Goal: Information Seeking & Learning: Stay updated

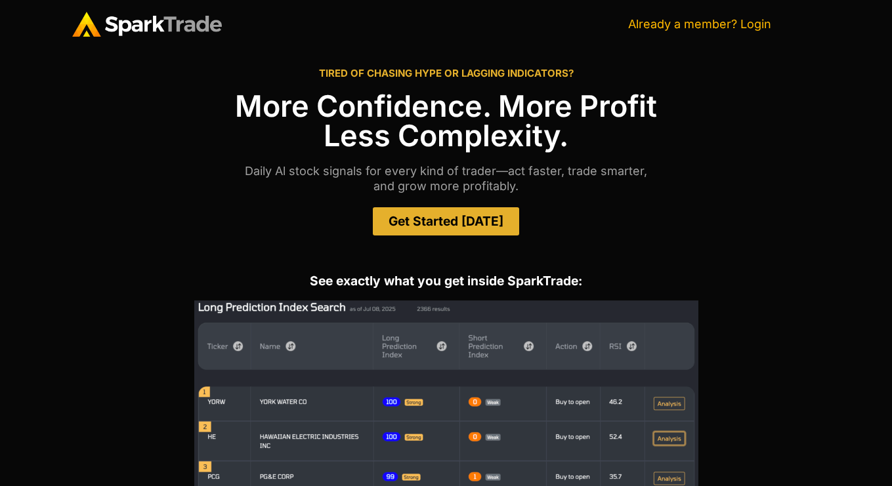
click at [761, 19] on link "Already a member? Login" at bounding box center [699, 24] width 143 height 14
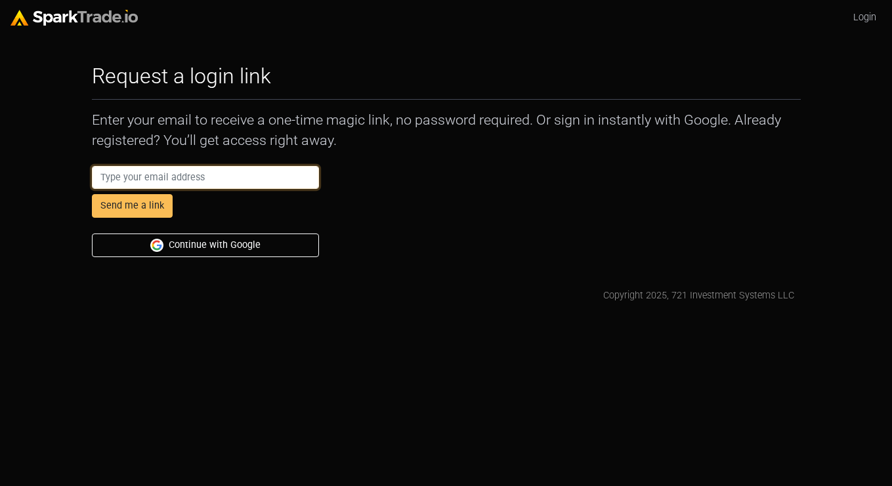
click at [261, 178] on input "email" at bounding box center [206, 178] width 228 height 24
paste input "[EMAIL_ADDRESS][DOMAIN_NAME]"
type input "emerritt1990+i@gmail.com"
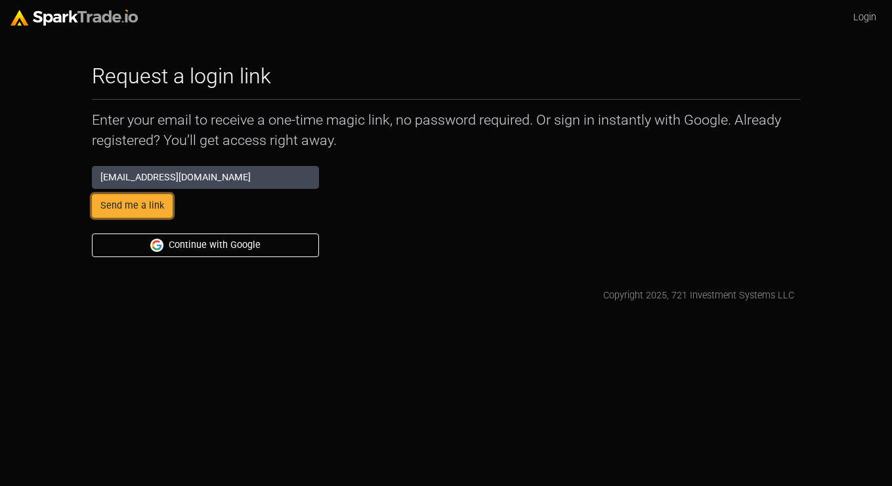
click at [148, 207] on button "Send me a link" at bounding box center [132, 206] width 81 height 24
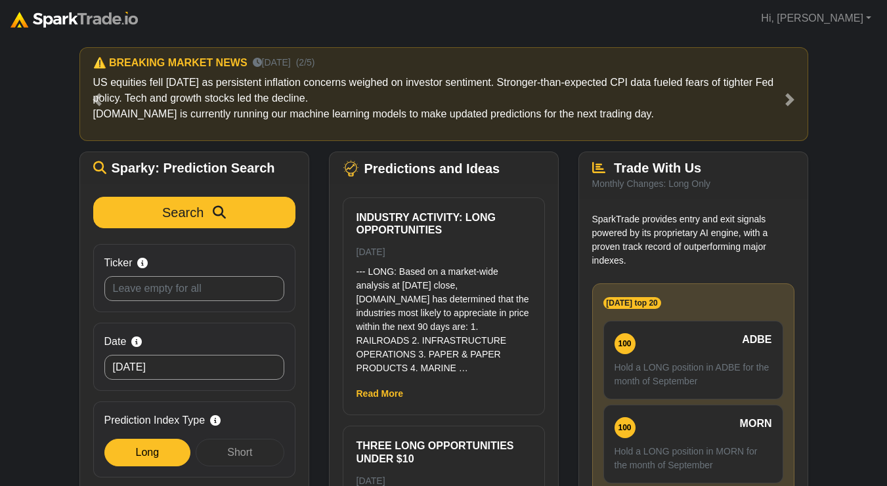
click at [495, 264] on div "Industry Activity: Long Opportunities 09/21/25 --- LONG: Based on a market-wide…" at bounding box center [443, 306] width 201 height 217
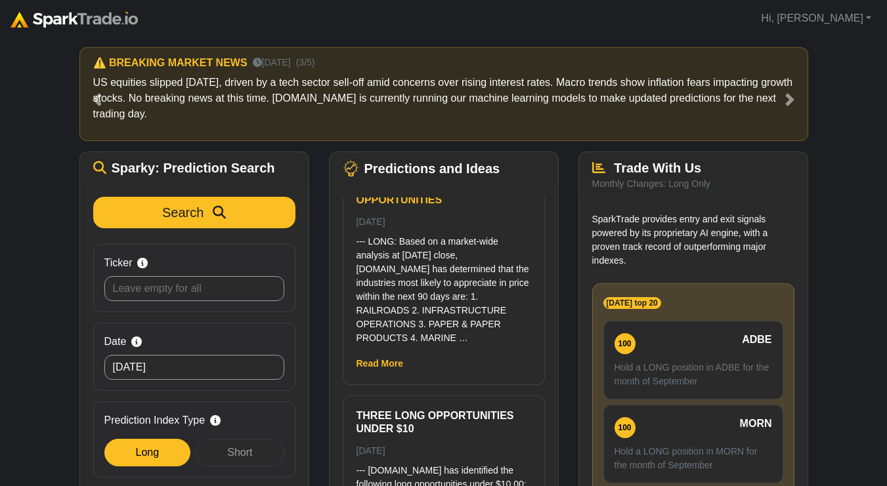
scroll to position [52, 0]
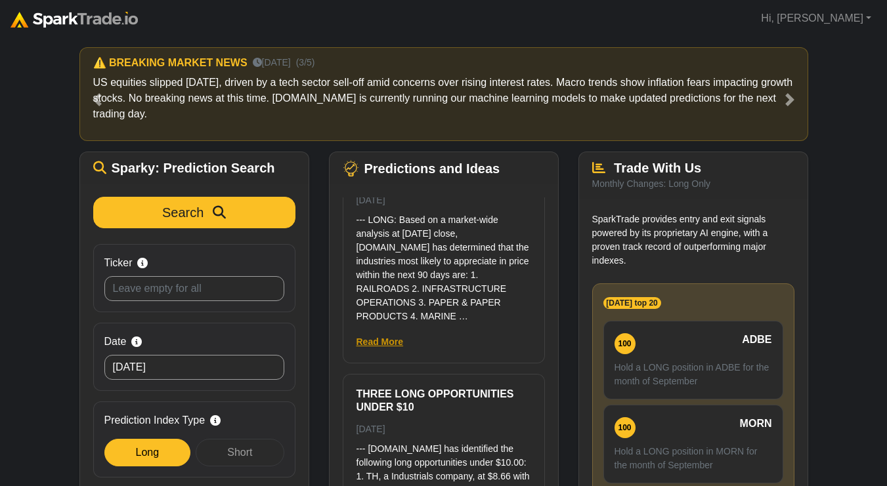
click at [390, 340] on link "Read More" at bounding box center [379, 342] width 47 height 10
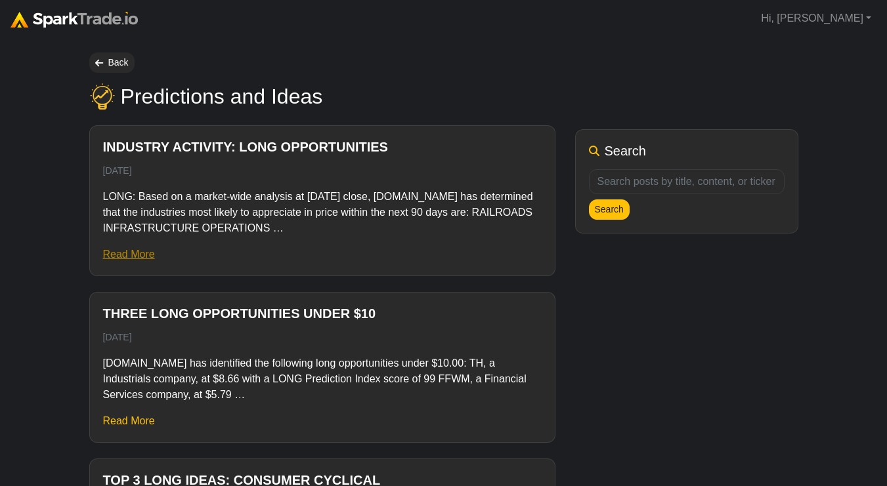
click at [147, 260] on link "Read More" at bounding box center [129, 254] width 52 height 11
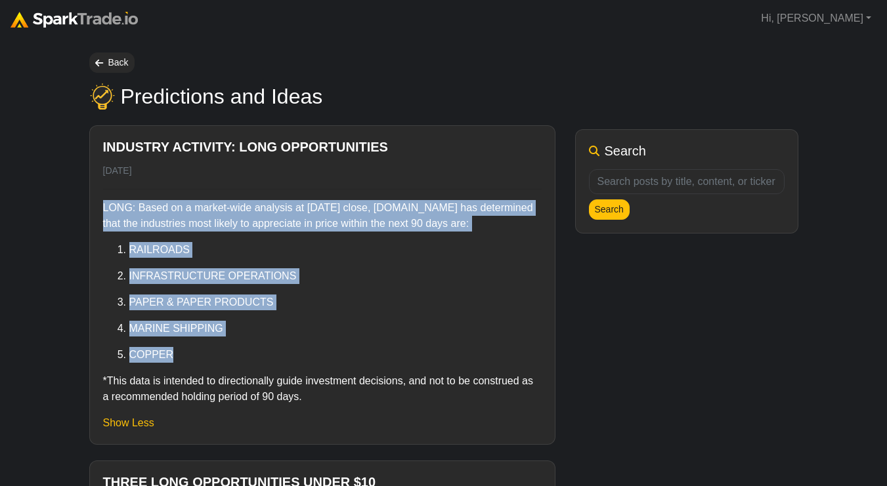
drag, startPoint x: 181, startPoint y: 358, endPoint x: 107, endPoint y: 192, distance: 182.4
click at [107, 192] on div "LONG: Based on a market-wide analysis at yesterday’s close, SparkTrade.io has d…" at bounding box center [322, 297] width 438 height 216
copy div "LONG: Based on a market-wide analysis at yesterday’s close, SparkTrade.io has d…"
click at [119, 64] on link "Back" at bounding box center [111, 62] width 45 height 20
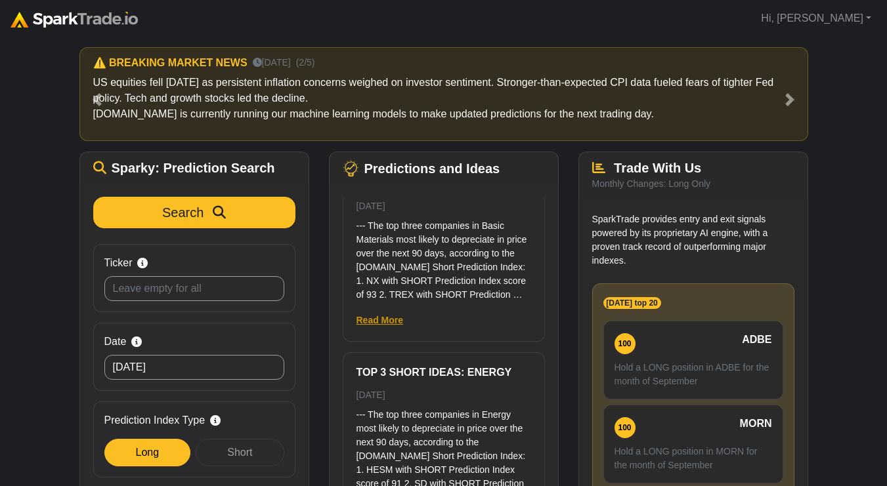
scroll to position [1326, 0]
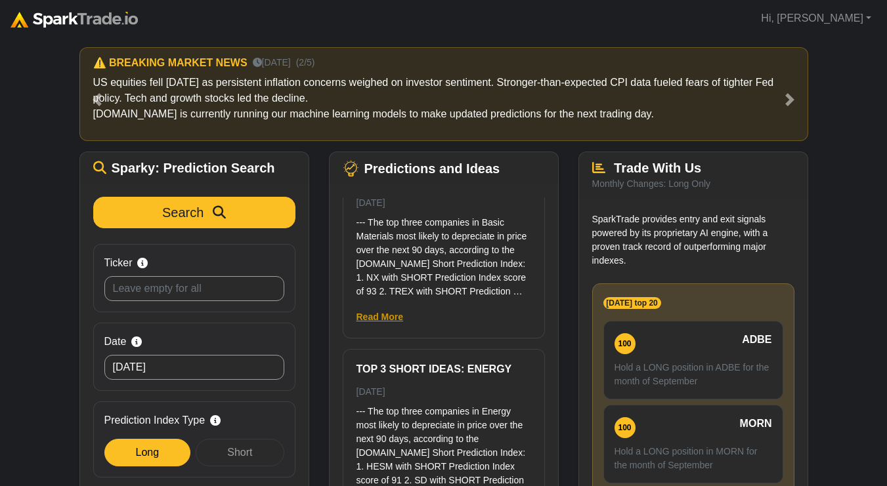
click at [389, 312] on link "Read More" at bounding box center [379, 317] width 47 height 10
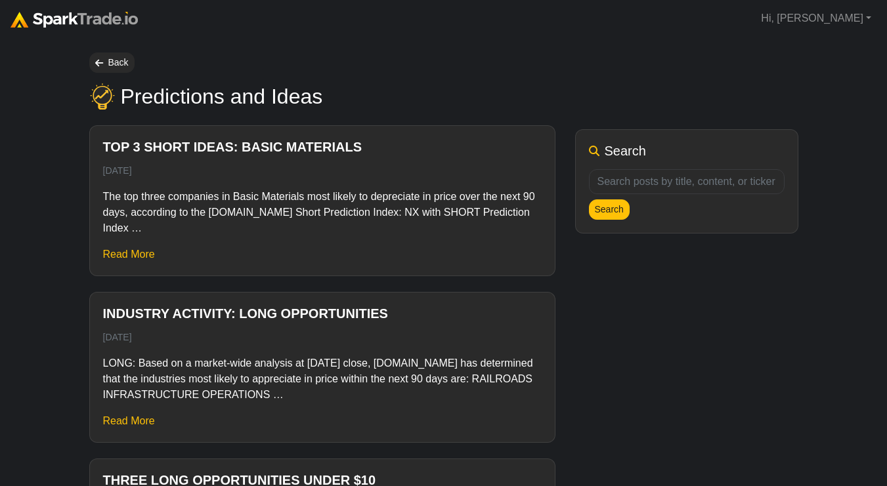
click at [130, 261] on div "The top three companies in Basic Materials most likely to depreciate in price o…" at bounding box center [322, 225] width 438 height 73
click at [130, 256] on link "Read More" at bounding box center [129, 254] width 52 height 11
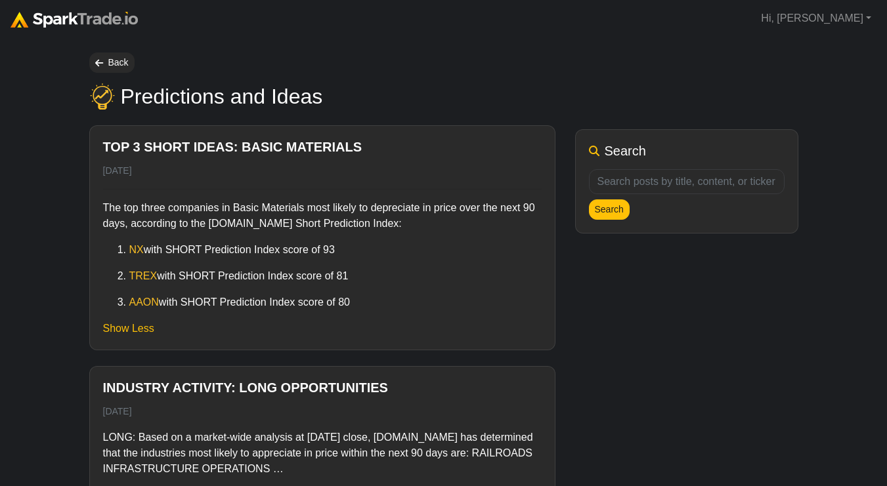
drag, startPoint x: 352, startPoint y: 248, endPoint x: 57, endPoint y: 213, distance: 296.7
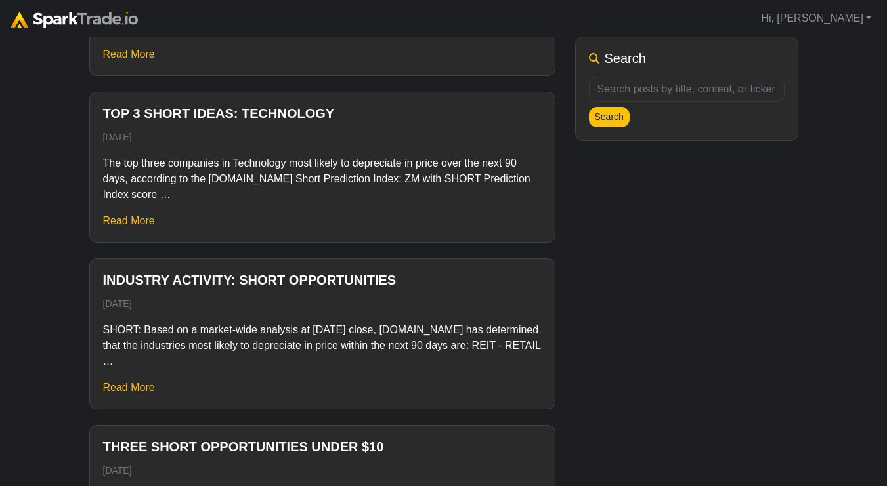
scroll to position [1500, 0]
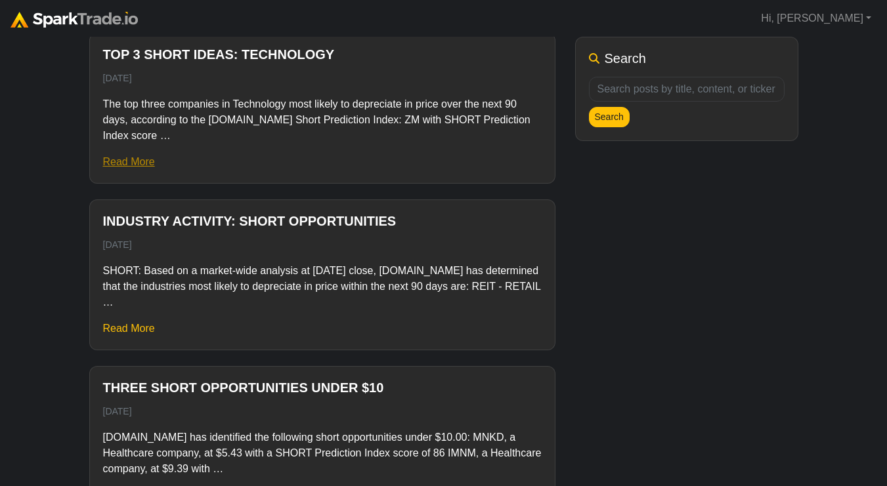
click at [126, 158] on link "Read More" at bounding box center [129, 161] width 52 height 11
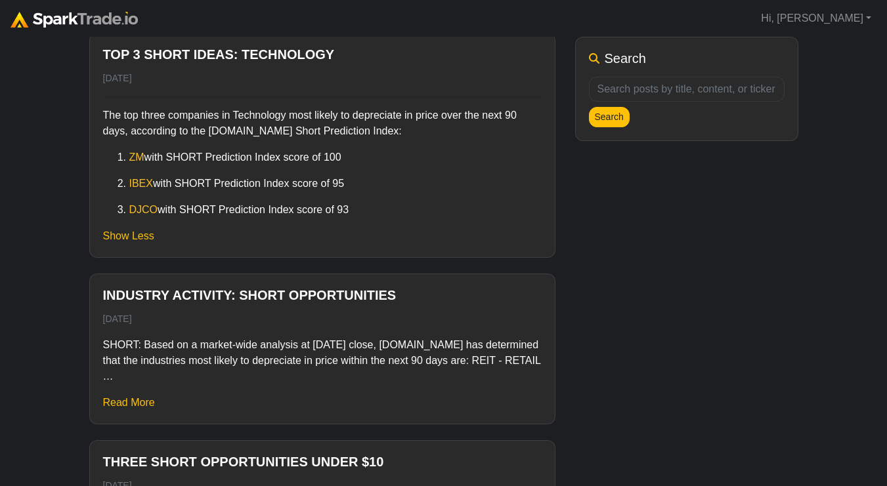
drag, startPoint x: 366, startPoint y: 213, endPoint x: 98, endPoint y: 119, distance: 283.7
click at [98, 119] on div "Top 3 Short ideas: Technology September 21, 2025 The top three companies in Tec…" at bounding box center [322, 145] width 465 height 224
copy div "The top three companies in Technology most likely to depreciate in price over t…"
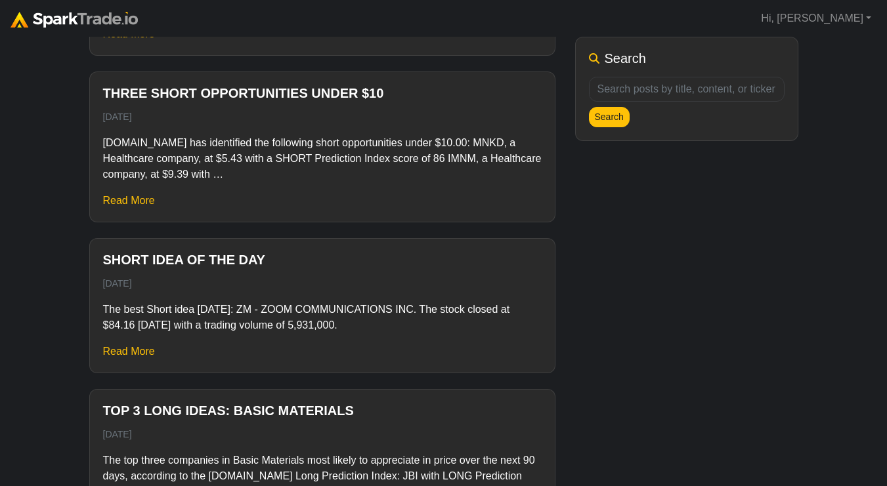
scroll to position [2179, 0]
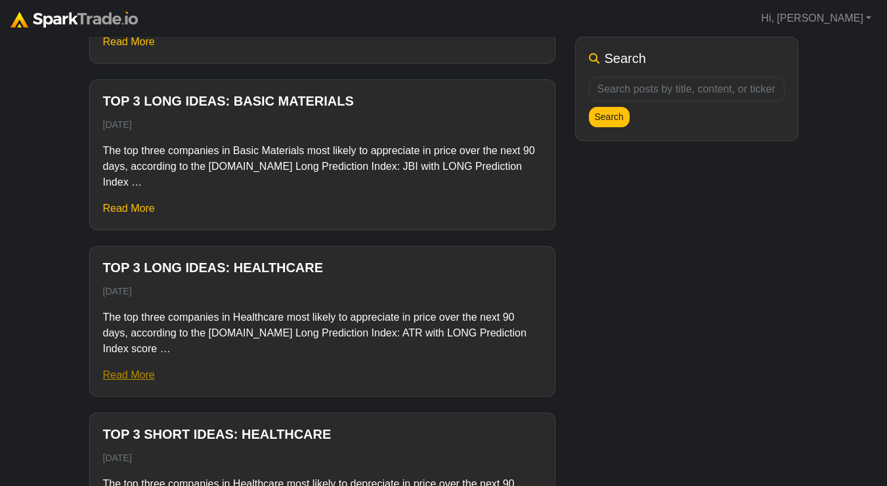
click at [139, 379] on link "Read More" at bounding box center [129, 374] width 52 height 11
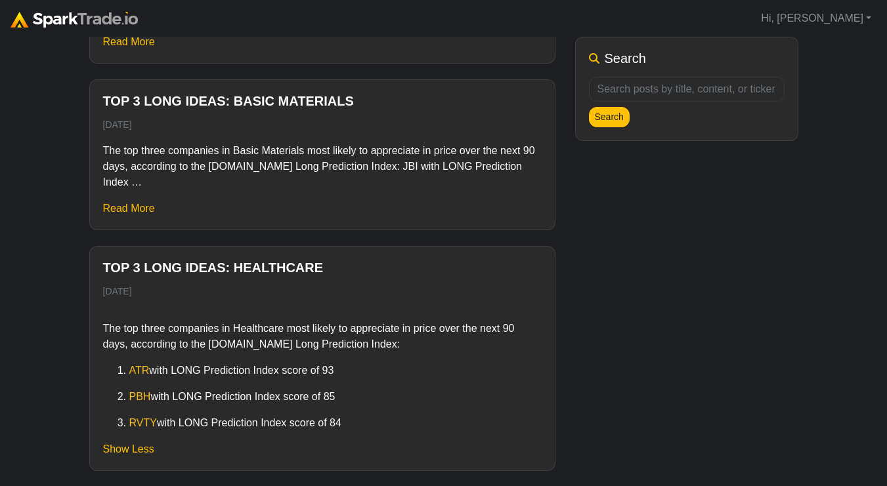
drag, startPoint x: 346, startPoint y: 376, endPoint x: 66, endPoint y: 328, distance: 284.3
copy div "The top three companies in Healthcare most likely to appreciate in price over t…"
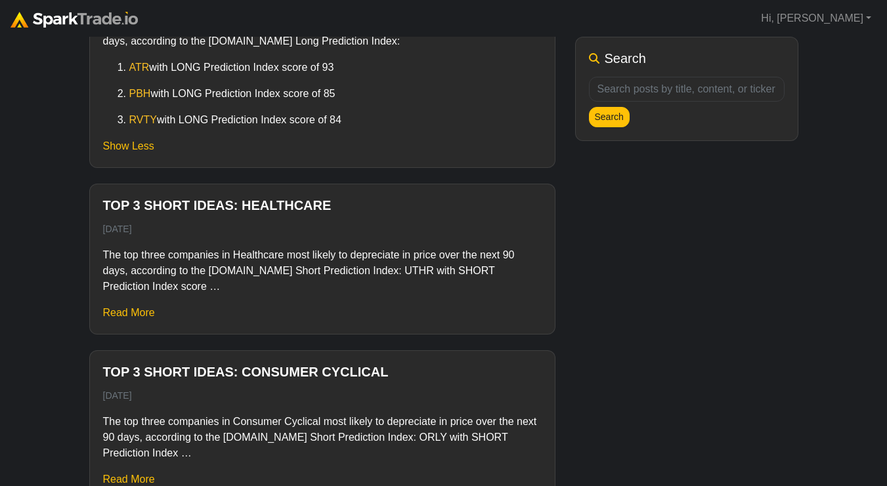
scroll to position [2616, 0]
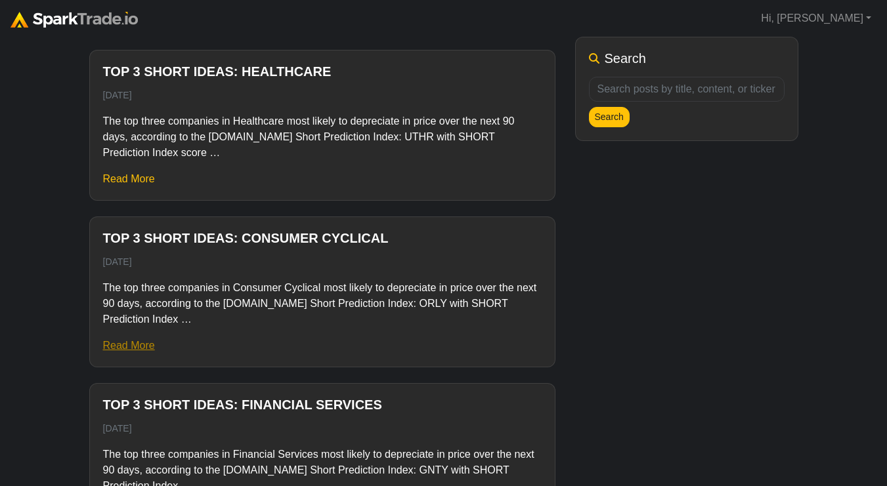
click at [122, 343] on link "Read More" at bounding box center [129, 345] width 52 height 11
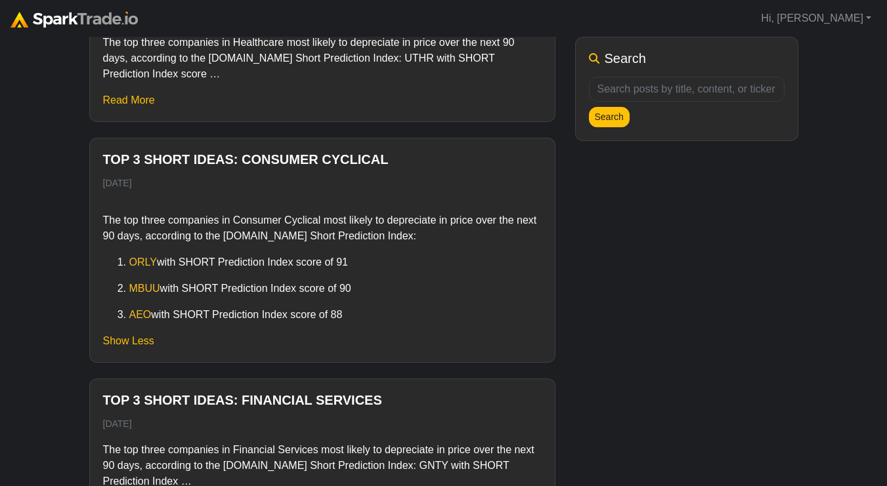
scroll to position [2858, 0]
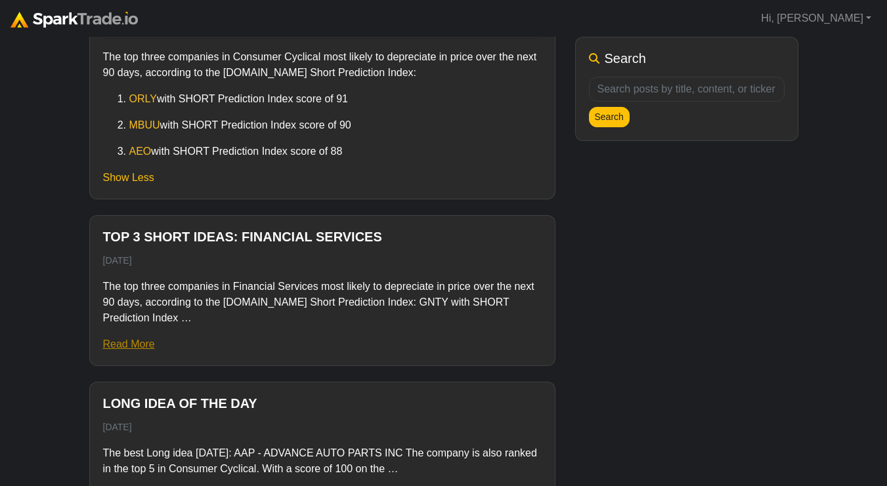
click at [146, 345] on link "Read More" at bounding box center [129, 344] width 52 height 11
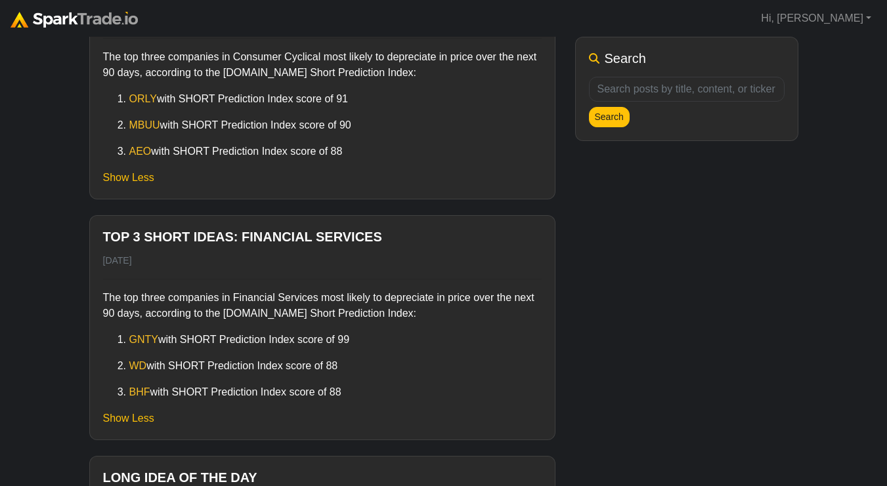
drag, startPoint x: 362, startPoint y: 339, endPoint x: 290, endPoint y: 315, distance: 76.2
click at [290, 315] on div "The top three companies in Financial Services most likely to depreciate in pric…" at bounding box center [322, 339] width 438 height 121
copy div "Short Prediction Index: GNTY with SHORT Prediction Index score of 99"
click at [286, 304] on p "The top three companies in Financial Services most likely to depreciate in pric…" at bounding box center [322, 305] width 438 height 31
drag, startPoint x: 365, startPoint y: 343, endPoint x: 223, endPoint y: 295, distance: 149.6
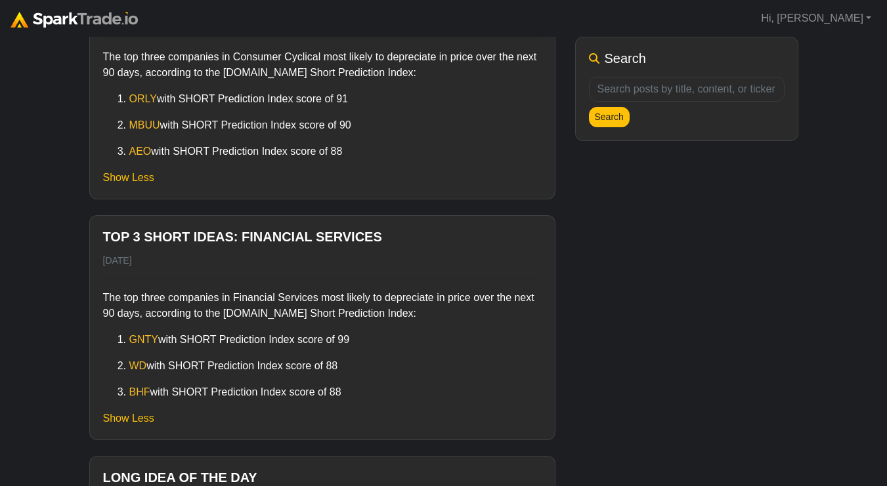
click at [223, 295] on div "The top three companies in Financial Services most likely to depreciate in pric…" at bounding box center [322, 339] width 438 height 121
copy div "in Financial Services most likely to depreciate in price over the next 90 days,…"
